Goal: Task Accomplishment & Management: Use online tool/utility

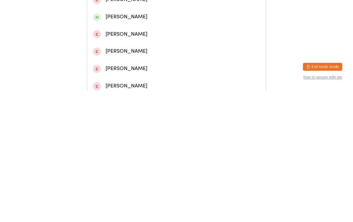
type input "[PERSON_NAME]"
click at [114, 31] on div "[PERSON_NAME]" at bounding box center [176, 27] width 167 height 9
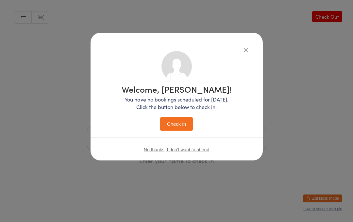
click at [171, 129] on button "Check in" at bounding box center [176, 123] width 33 height 13
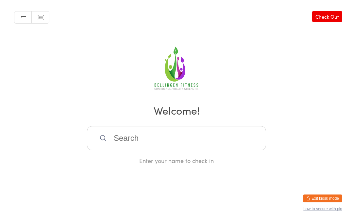
click at [168, 143] on input "search" at bounding box center [176, 138] width 179 height 24
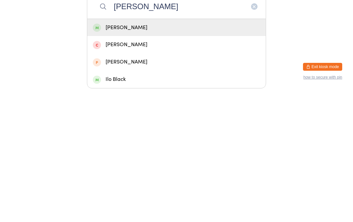
type input "[PERSON_NAME]"
click at [139, 155] on div "[PERSON_NAME]" at bounding box center [176, 159] width 167 height 9
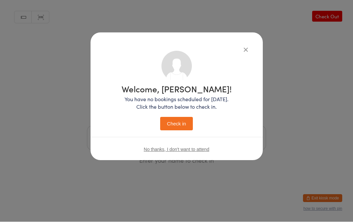
click at [179, 120] on button "Check in" at bounding box center [176, 123] width 33 height 13
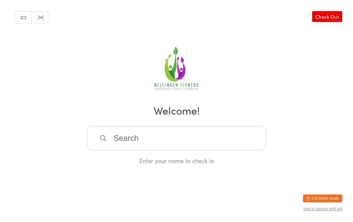
click at [146, 139] on input "search" at bounding box center [176, 138] width 179 height 24
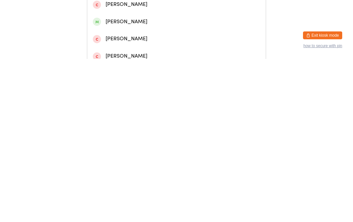
scroll to position [102, 0]
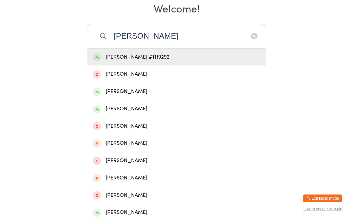
type input "[PERSON_NAME]"
click at [141, 61] on div "[PERSON_NAME] #1119292" at bounding box center [176, 57] width 167 height 9
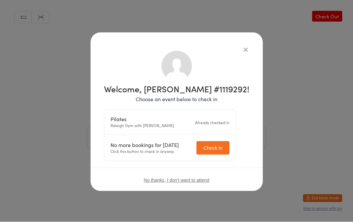
click at [322, 14] on div "Welcome, [PERSON_NAME] #1119292! Choose an event below to check in Pilates Rale…" at bounding box center [176, 111] width 353 height 222
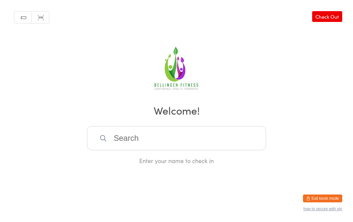
click at [327, 17] on link "Check Out" at bounding box center [327, 16] width 30 height 11
